Goal: Navigation & Orientation: Find specific page/section

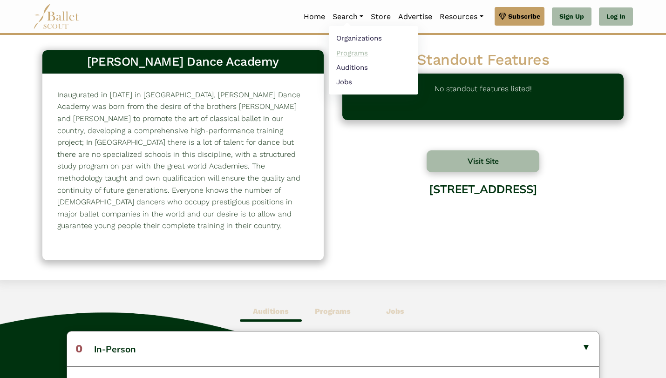
click at [347, 56] on link "Programs" at bounding box center [373, 53] width 89 height 14
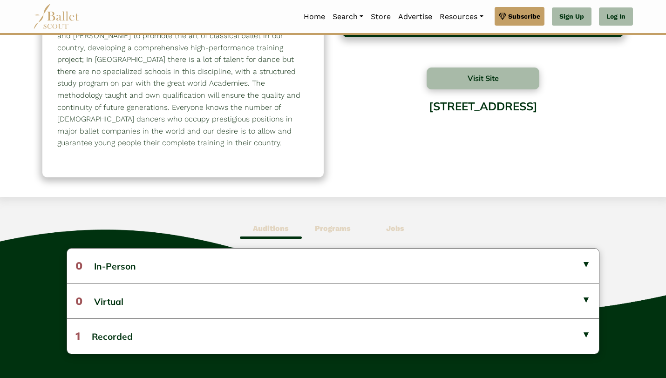
scroll to position [86, 0]
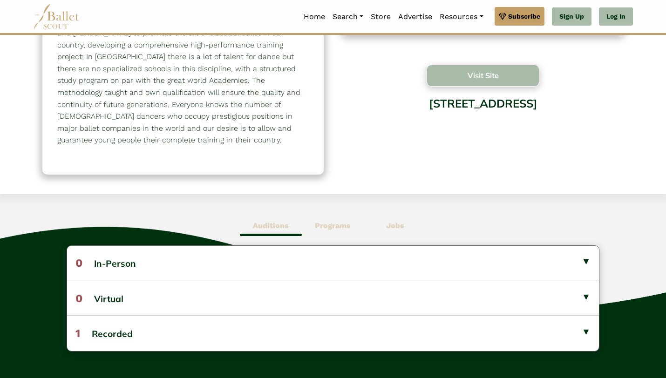
click at [477, 76] on button "Visit Site" at bounding box center [482, 76] width 113 height 22
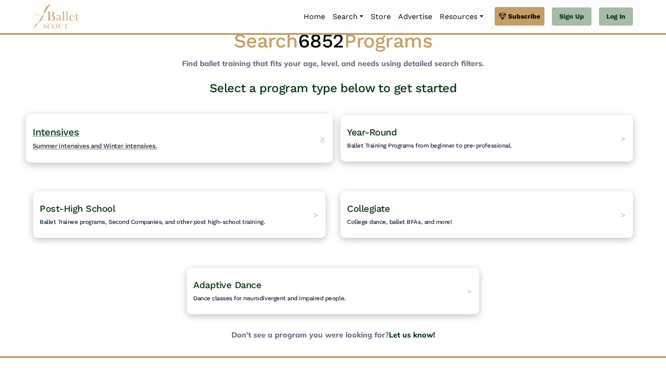
scroll to position [24, 0]
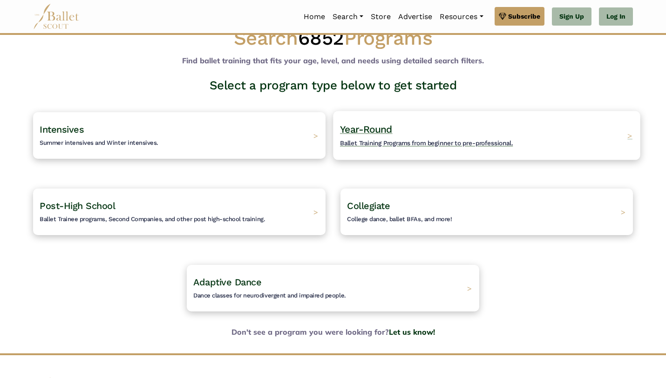
click at [364, 123] on span "Year-Round" at bounding box center [366, 129] width 53 height 12
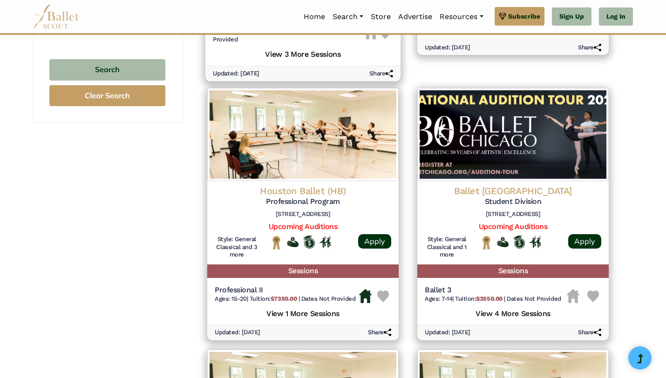
scroll to position [641, 0]
